Goal: Task Accomplishment & Management: Manage account settings

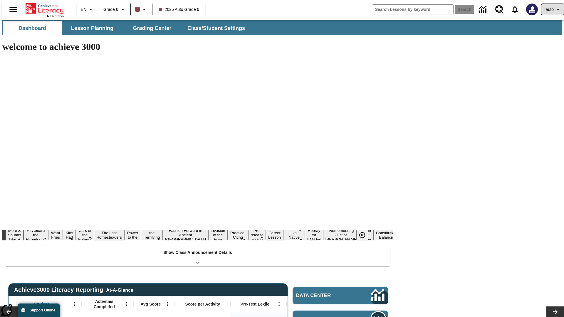
click at [549, 9] on span "Tauto" at bounding box center [548, 9] width 10 height 6
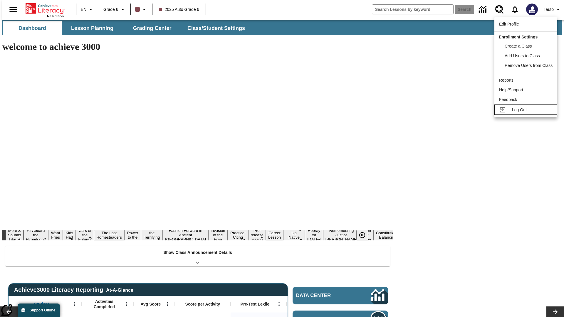
click at [526, 110] on span "Log Out" at bounding box center [519, 109] width 15 height 5
